Goal: Information Seeking & Learning: Find specific fact

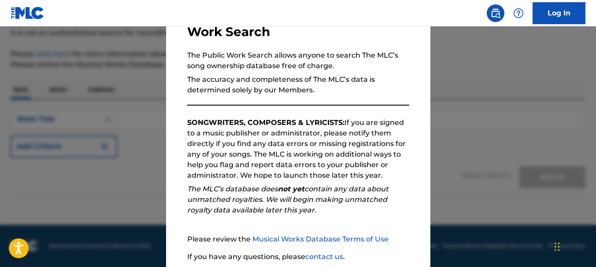
scroll to position [132, 0]
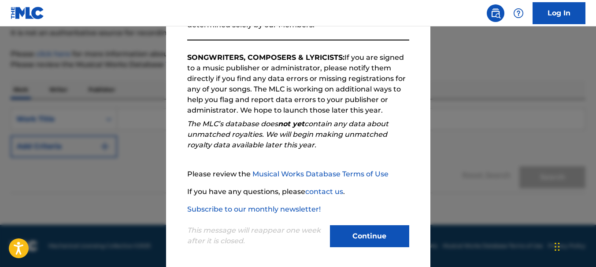
click at [385, 237] on button "Continue" at bounding box center [369, 237] width 79 height 22
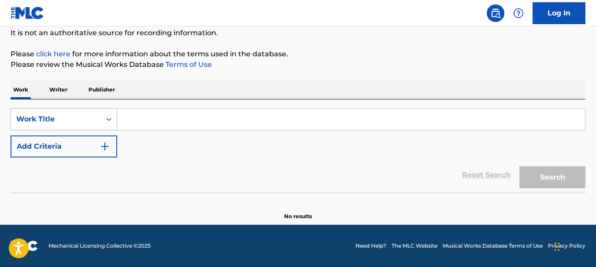
click at [70, 122] on div "Work Title" at bounding box center [55, 119] width 79 height 11
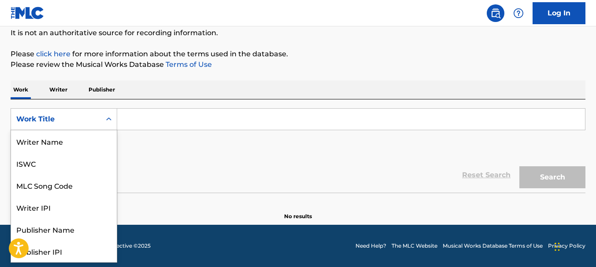
scroll to position [44, 0]
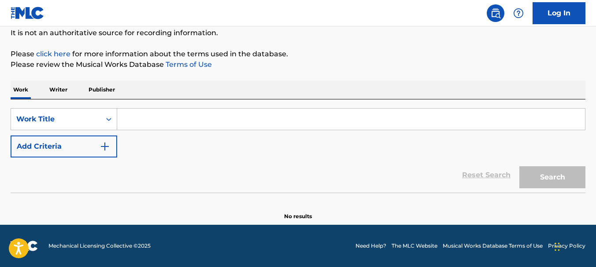
click at [142, 122] on input "Search Form" at bounding box center [351, 119] width 468 height 21
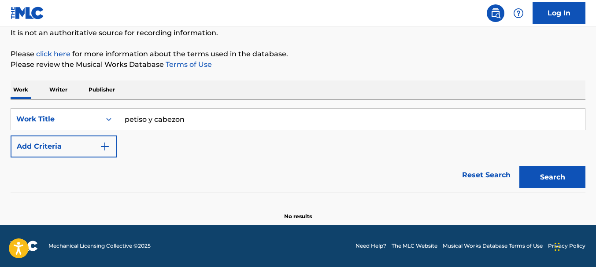
type input "petiso y cabezon"
click at [56, 93] on p "Writer" at bounding box center [58, 90] width 23 height 19
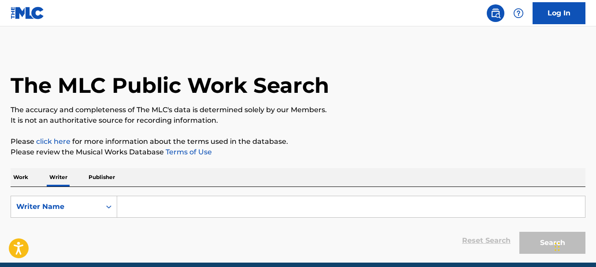
click at [163, 210] on input "Search Form" at bounding box center [351, 207] width 468 height 21
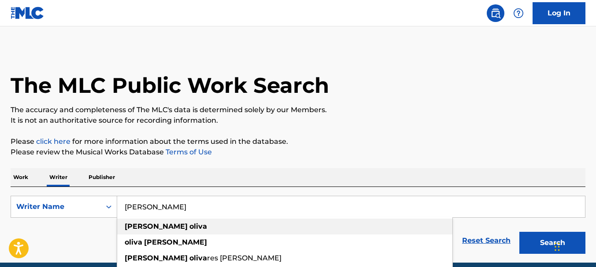
type input "[PERSON_NAME]"
click at [189, 230] on strong "oliva" at bounding box center [198, 227] width 18 height 8
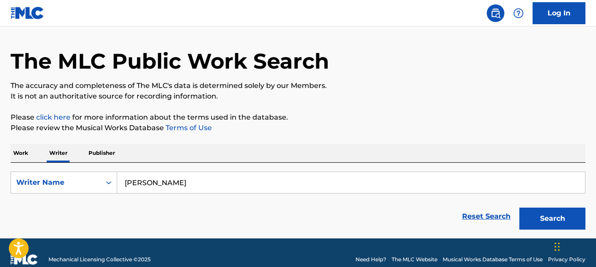
scroll to position [38, 0]
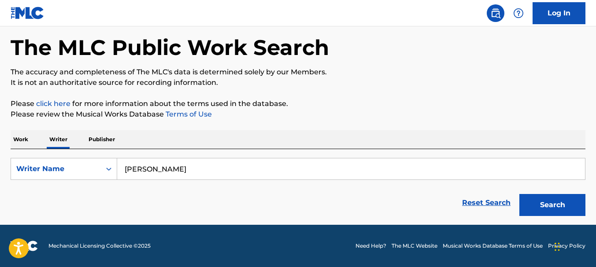
click at [547, 202] on button "Search" at bounding box center [553, 205] width 66 height 22
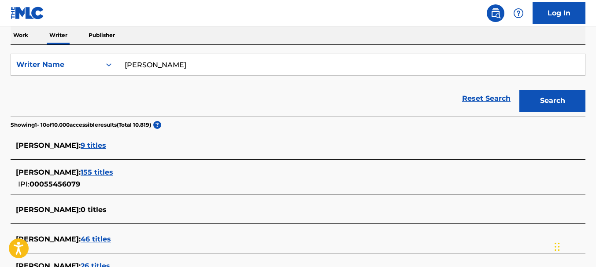
scroll to position [170, 0]
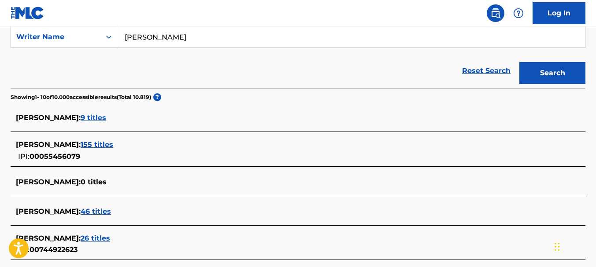
click at [102, 120] on span "9 titles" at bounding box center [94, 118] width 26 height 8
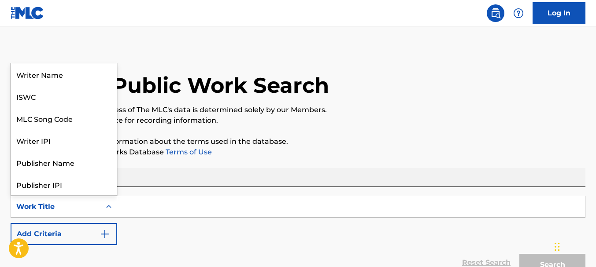
click at [65, 205] on div "Work Title" at bounding box center [55, 207] width 79 height 11
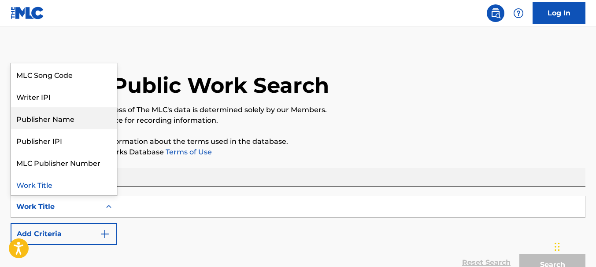
click at [126, 207] on input "Search Form" at bounding box center [351, 207] width 468 height 21
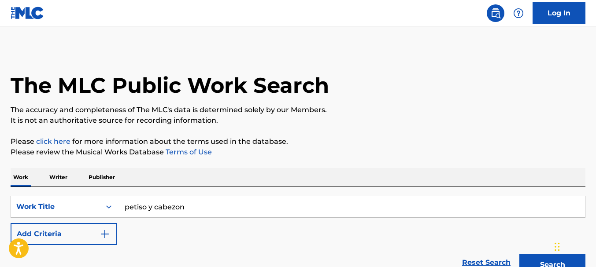
type input "petiso y cabezon"
click at [110, 231] on button "Add Criteria" at bounding box center [64, 234] width 107 height 22
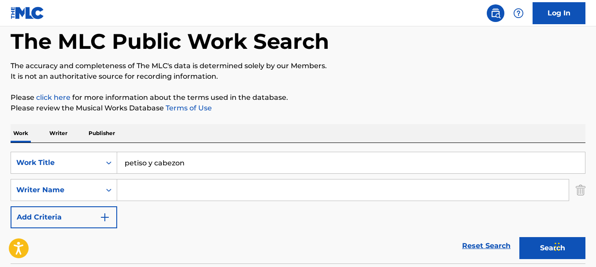
click at [134, 194] on input "Search Form" at bounding box center [343, 190] width 452 height 21
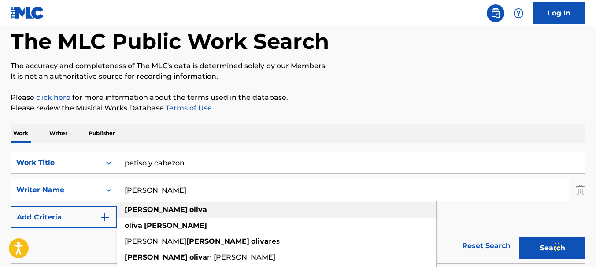
type input "[PERSON_NAME]"
click at [153, 211] on strong "[PERSON_NAME]" at bounding box center [156, 210] width 63 height 8
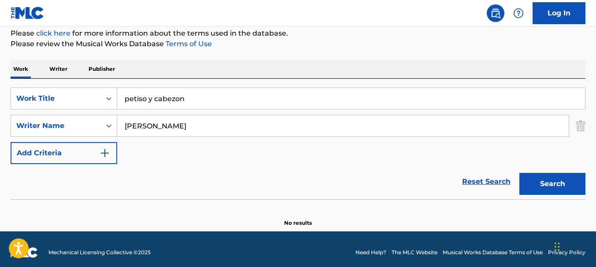
scroll to position [115, 0]
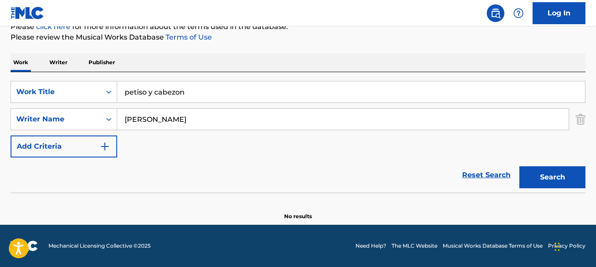
click at [557, 178] on button "Search" at bounding box center [553, 178] width 66 height 22
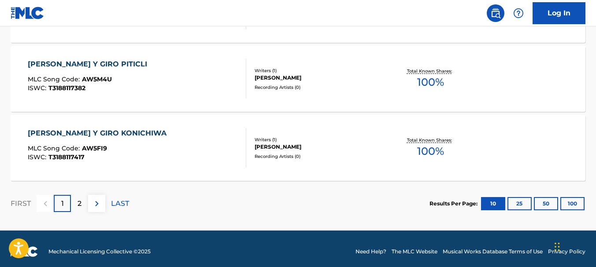
scroll to position [839, 0]
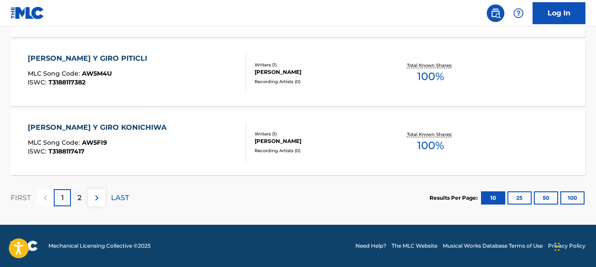
click at [78, 200] on p "2" at bounding box center [80, 198] width 4 height 11
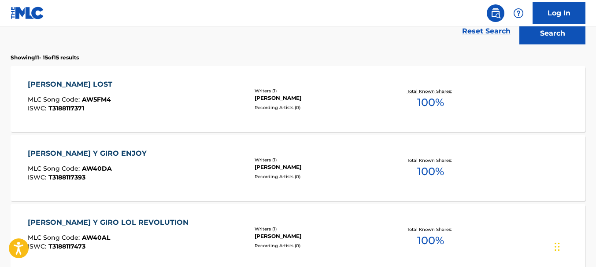
scroll to position [140, 0]
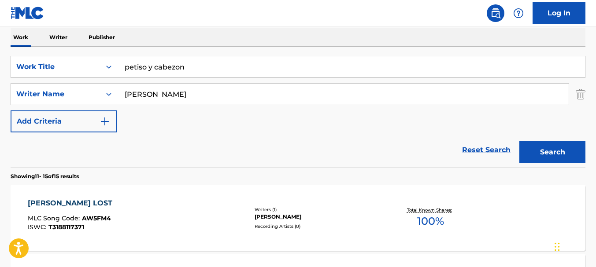
click at [559, 152] on button "Search" at bounding box center [553, 152] width 66 height 22
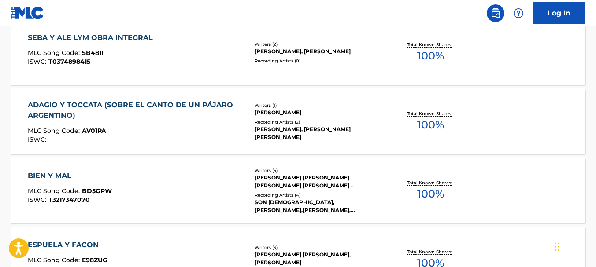
scroll to position [449, 0]
